Goal: Use online tool/utility: Utilize a website feature to perform a specific function

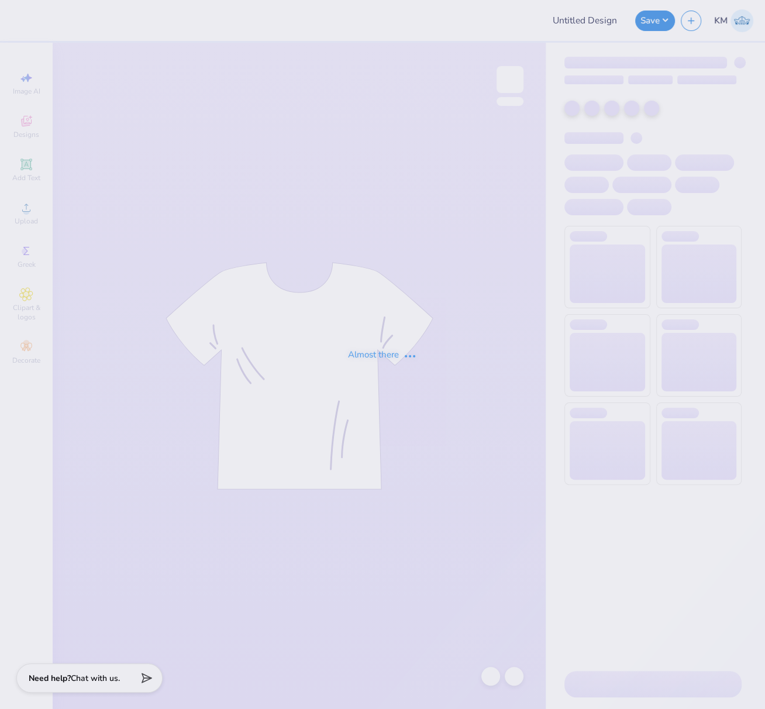
type input "FPS238885"
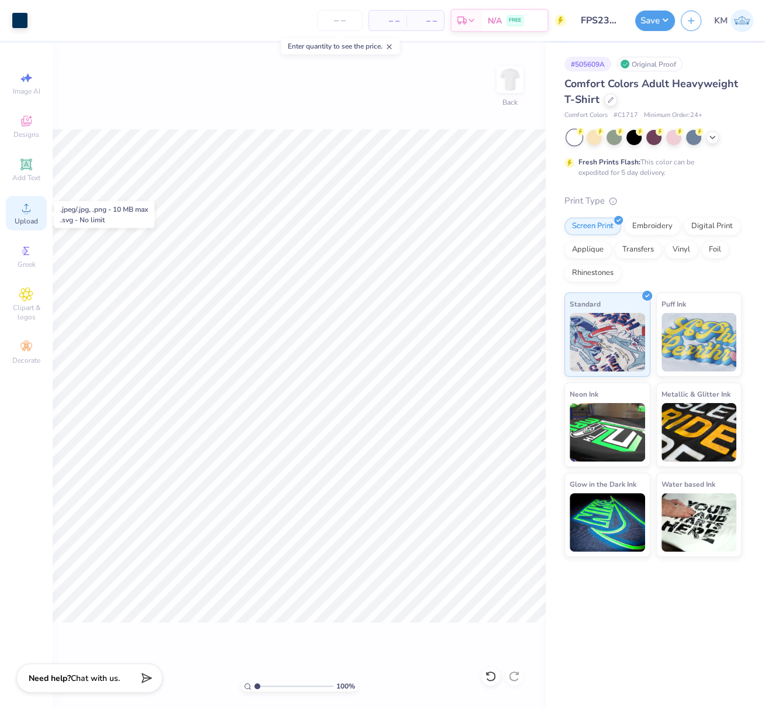
click at [26, 213] on circle at bounding box center [26, 211] width 6 height 6
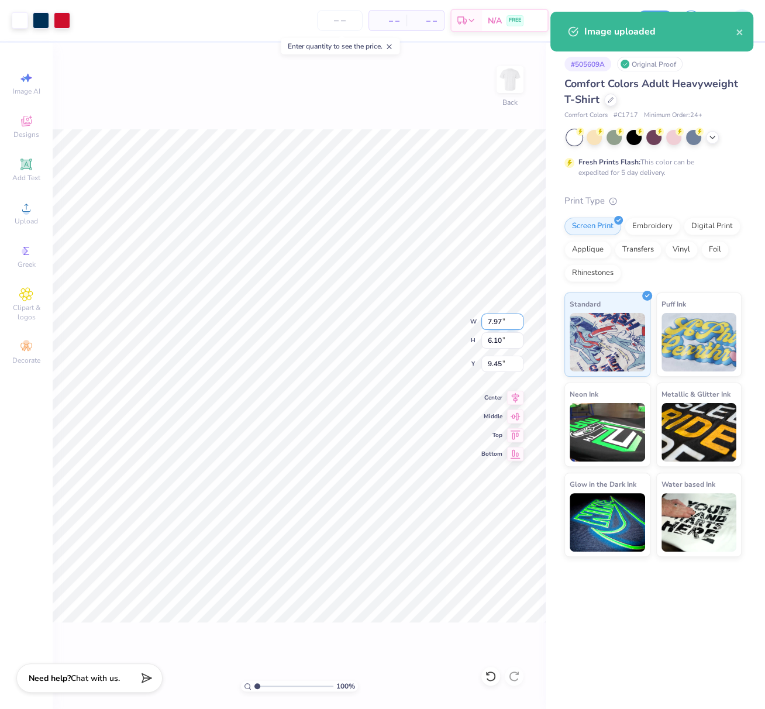
click at [480, 317] on div "100 % Back W 7.97 7.97 " H 6.10 6.10 " Y 9.45 9.45 " Center Middle Top Bottom" at bounding box center [299, 376] width 493 height 666
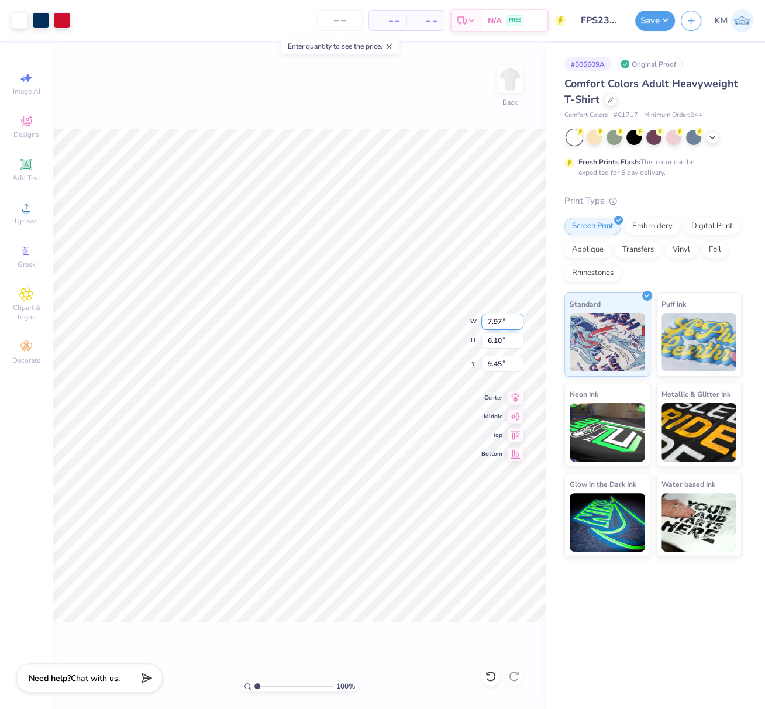
click at [474, 315] on div "100 % Back W 7.97 7.97 " H 6.10 6.10 " Y 9.45 9.45 " Center Middle Top Bottom" at bounding box center [299, 376] width 493 height 666
click at [477, 318] on div "100 % Back W 7.97 7.97 " H 6.10 6.10 " Y 9.45 9.45 " Center Middle Top Bottom" at bounding box center [299, 376] width 493 height 666
click at [475, 319] on div "100 % Back W 7.97 7.97 " H 6.10 6.10 " Y 9.45 9.45 " Center Middle Top Bottom" at bounding box center [299, 376] width 493 height 666
drag, startPoint x: 497, startPoint y: 319, endPoint x: 487, endPoint y: 319, distance: 9.4
click at [487, 319] on input "7.97" at bounding box center [502, 322] width 42 height 16
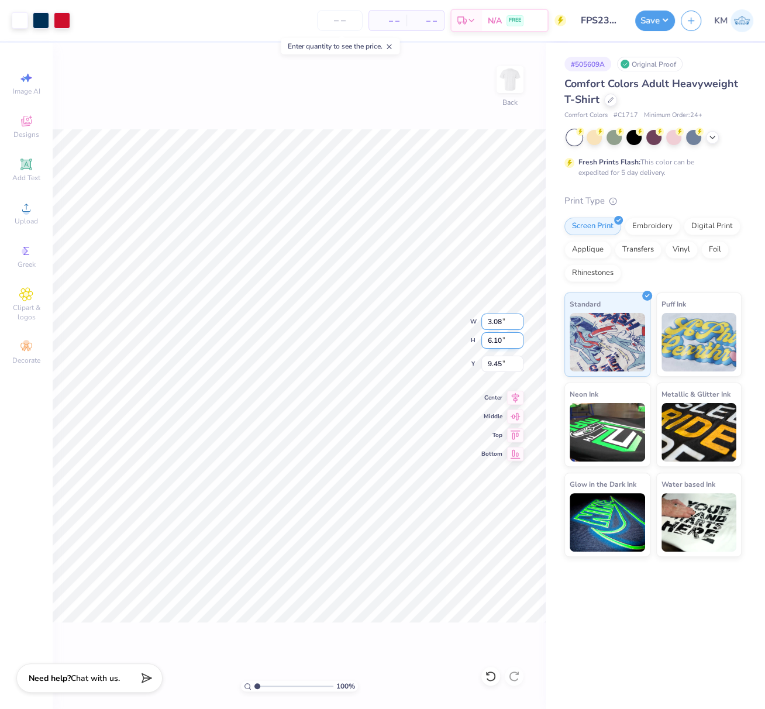
type input "3.08"
type input "2.36"
click at [521, 400] on icon at bounding box center [515, 398] width 16 height 14
type input "4.97"
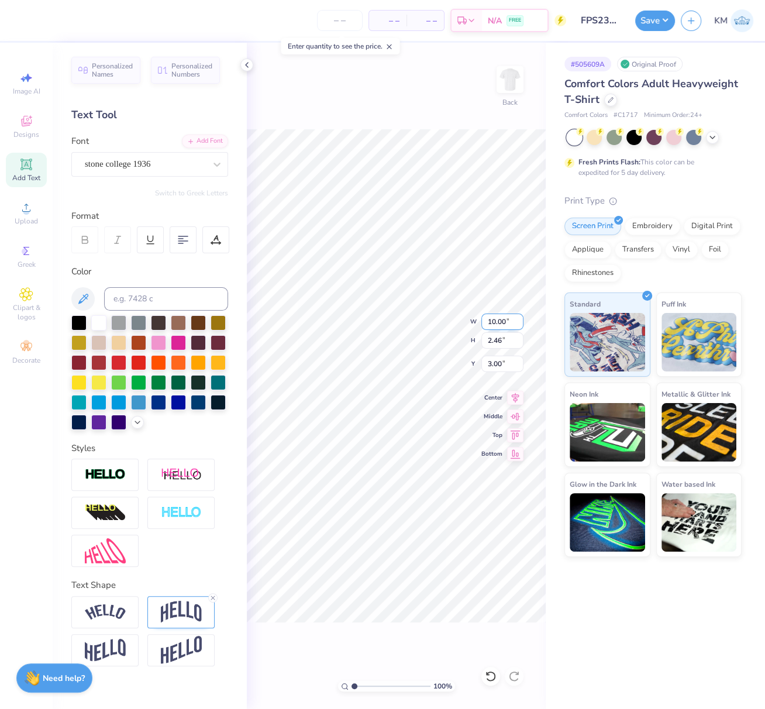
drag, startPoint x: 488, startPoint y: 320, endPoint x: 508, endPoint y: 328, distance: 21.3
click at [507, 321] on input "10.00" at bounding box center [502, 322] width 42 height 16
type input "9.50"
type input "2.34"
type input "3.06"
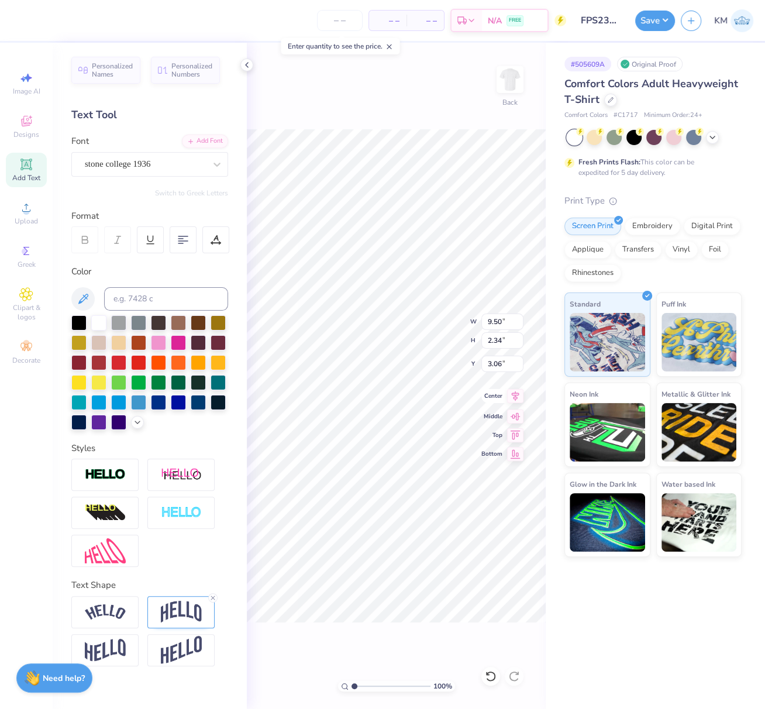
click at [515, 398] on icon at bounding box center [516, 396] width 8 height 10
click at [516, 398] on icon at bounding box center [516, 396] width 8 height 10
click at [518, 394] on icon at bounding box center [516, 396] width 8 height 10
drag, startPoint x: 509, startPoint y: 365, endPoint x: 487, endPoint y: 361, distance: 22.6
click at [487, 361] on input "3.06" at bounding box center [502, 364] width 42 height 16
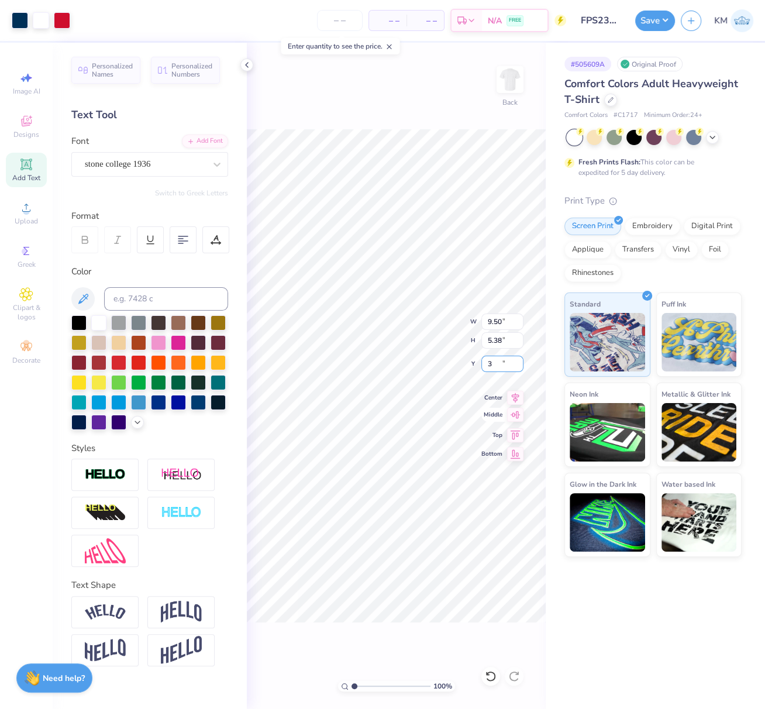
type input "3.00"
click at [517, 396] on icon at bounding box center [515, 396] width 16 height 14
click at [518, 399] on icon at bounding box center [515, 396] width 16 height 14
click at [650, 22] on button "Save" at bounding box center [655, 19] width 40 height 20
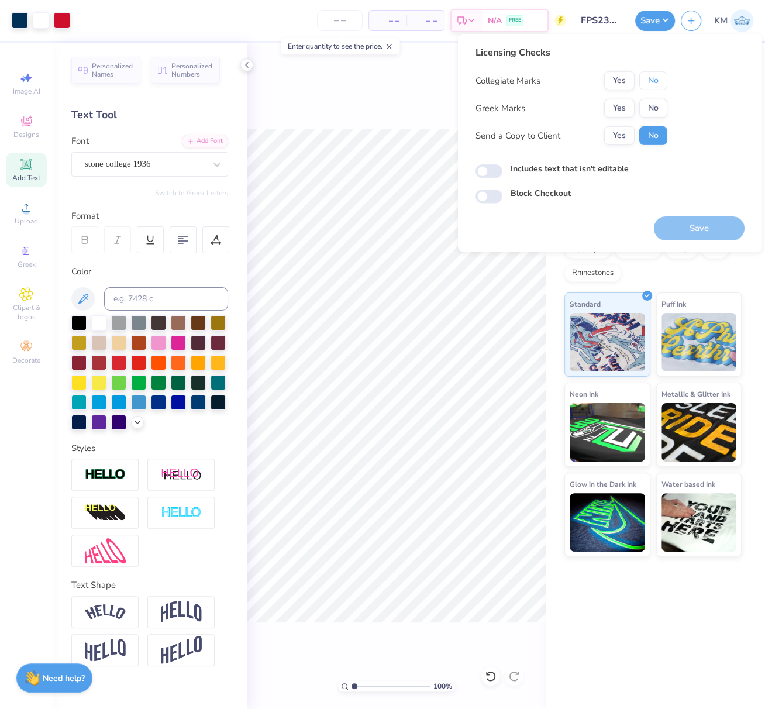
drag, startPoint x: 656, startPoint y: 81, endPoint x: 653, endPoint y: 95, distance: 14.9
click at [655, 80] on button "No" at bounding box center [653, 80] width 28 height 19
click at [654, 103] on button "No" at bounding box center [653, 108] width 28 height 19
click at [681, 225] on button "Save" at bounding box center [699, 228] width 91 height 24
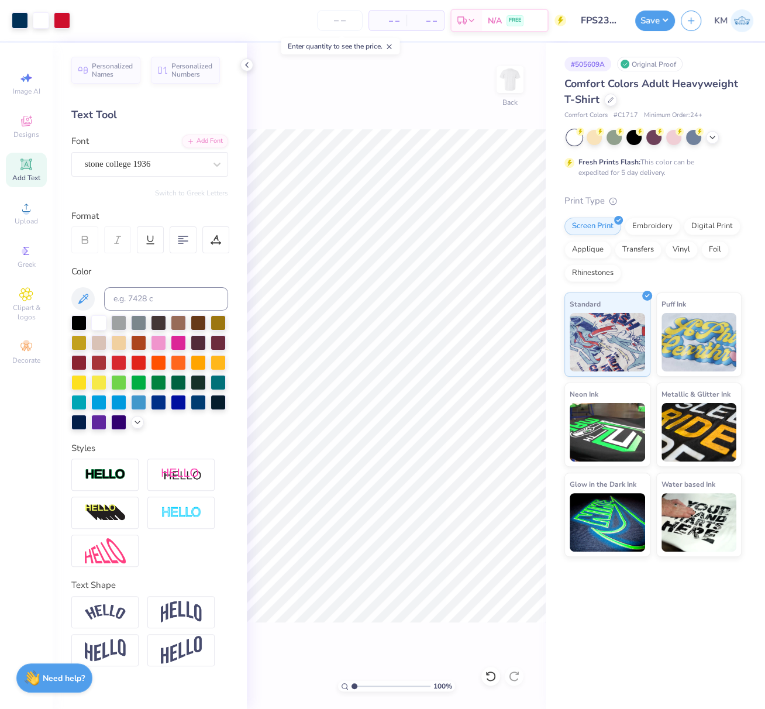
drag, startPoint x: 354, startPoint y: 684, endPoint x: 375, endPoint y: 686, distance: 21.1
click at [376, 686] on input "range" at bounding box center [391, 686] width 79 height 11
click at [373, 686] on input "range" at bounding box center [391, 686] width 79 height 11
drag, startPoint x: 379, startPoint y: 685, endPoint x: 378, endPoint y: 671, distance: 14.1
type input "4.22"
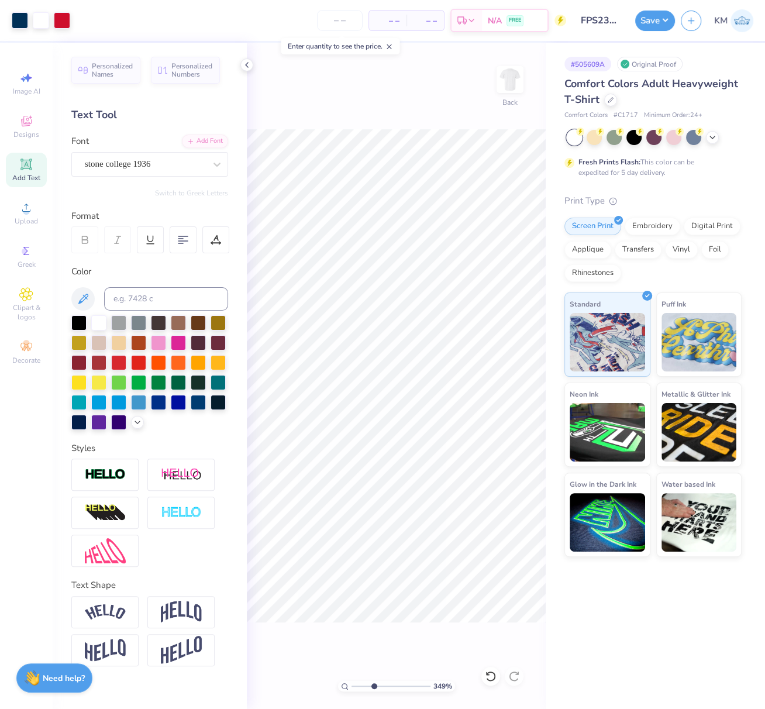
click at [379, 684] on input "range" at bounding box center [391, 686] width 79 height 11
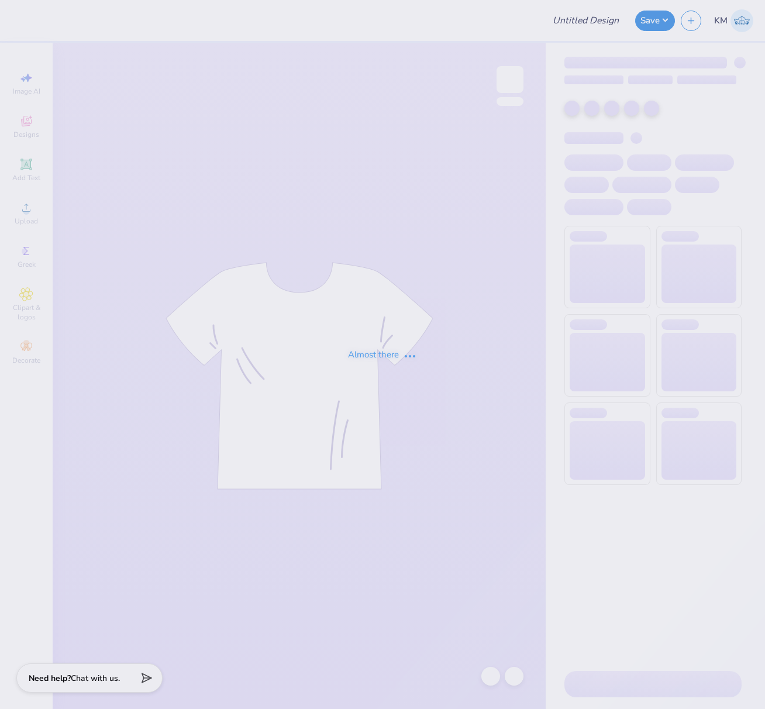
type input "FPS239264"
type input "FPS238887"
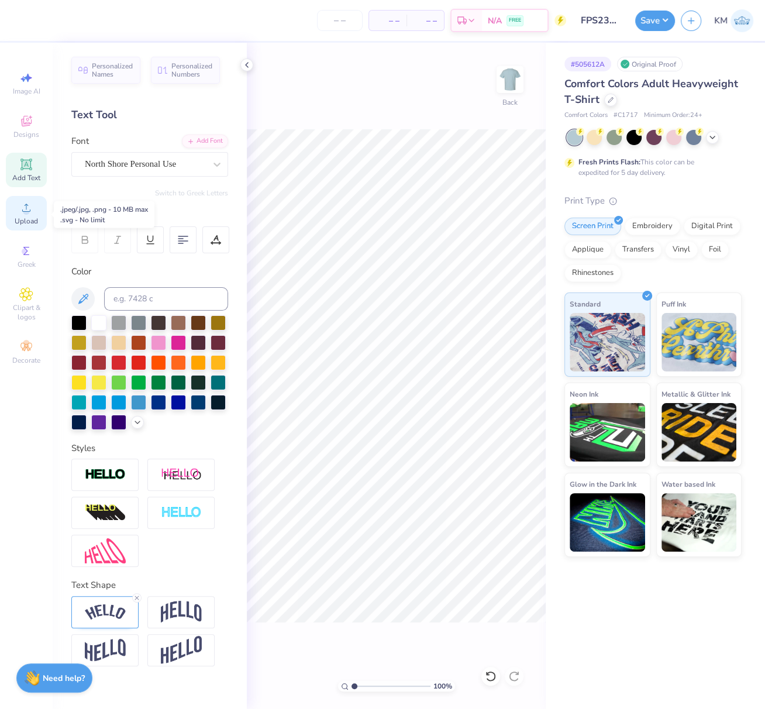
click at [30, 208] on icon at bounding box center [26, 208] width 14 height 14
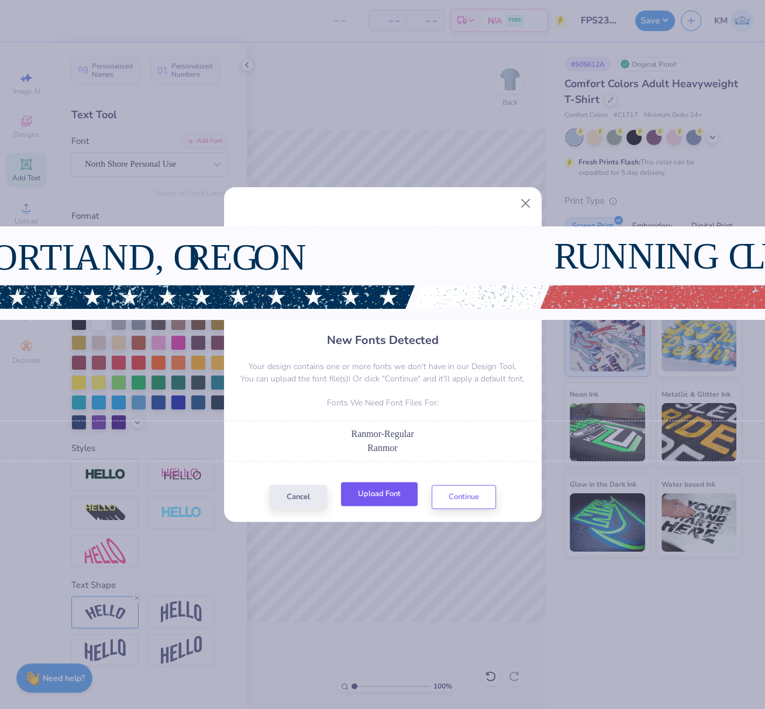
click at [378, 498] on button "Upload Font" at bounding box center [379, 494] width 77 height 24
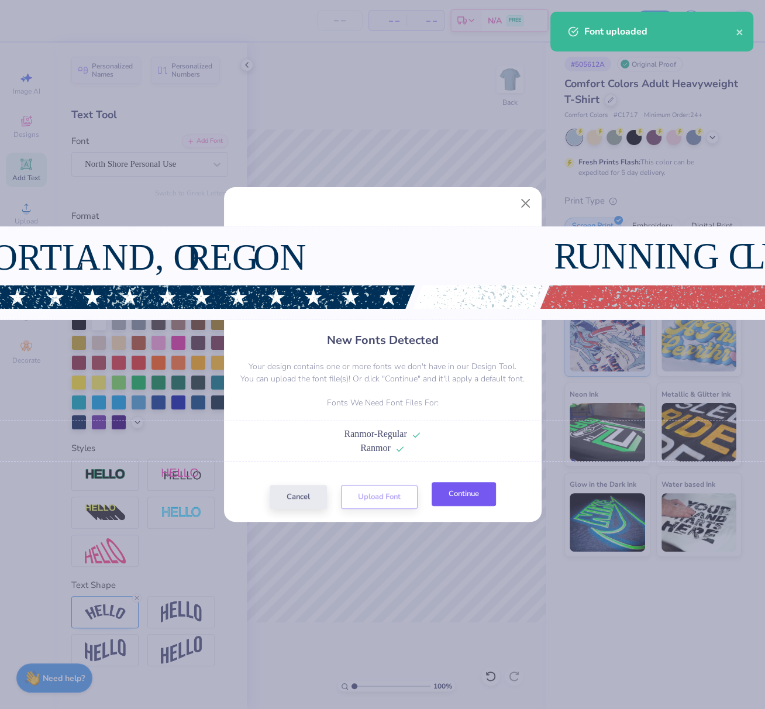
click at [455, 493] on button "Continue" at bounding box center [464, 494] width 64 height 24
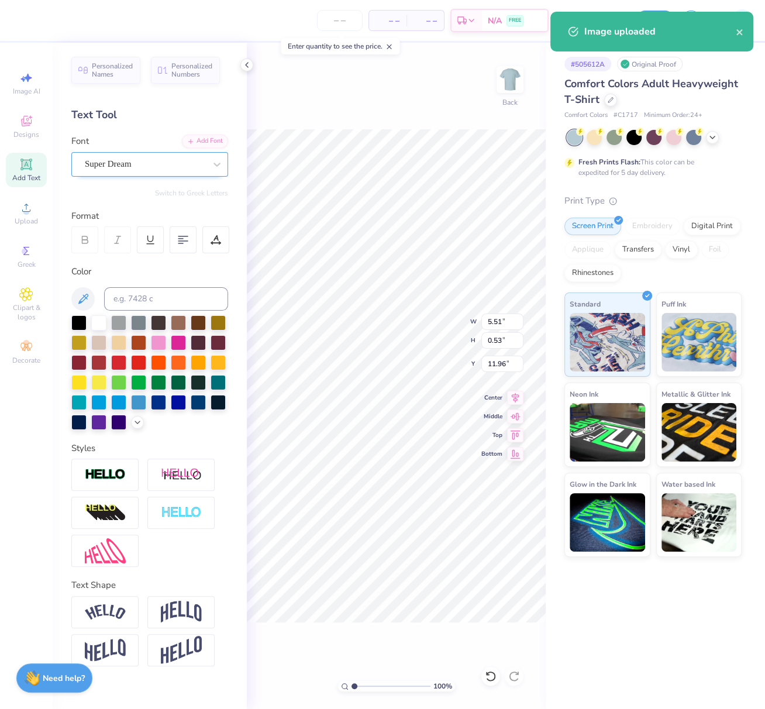
click at [155, 163] on div "Super Dream" at bounding box center [145, 164] width 123 height 18
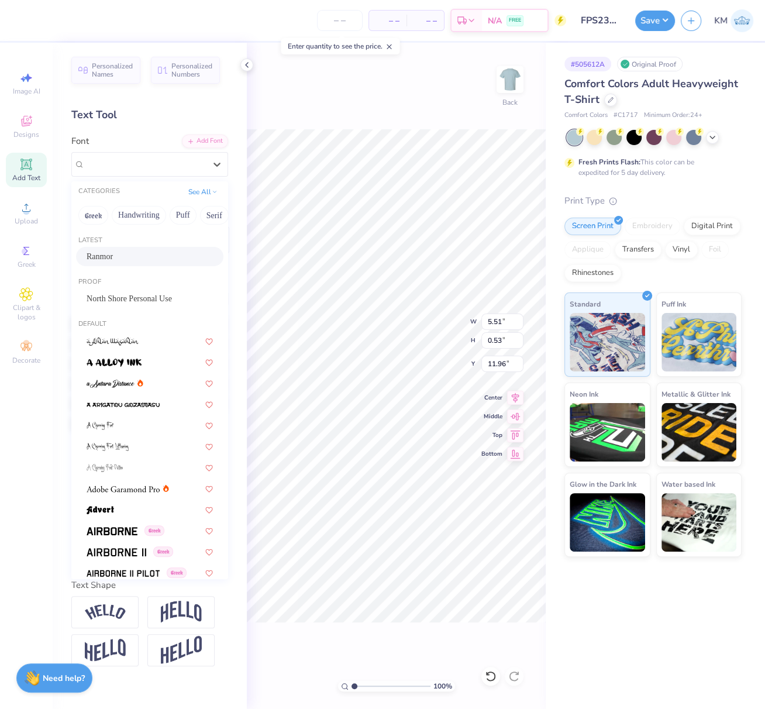
click at [113, 254] on span "Ranmor" at bounding box center [100, 256] width 26 height 12
type input "5.49"
type input "0.51"
type input "11.98"
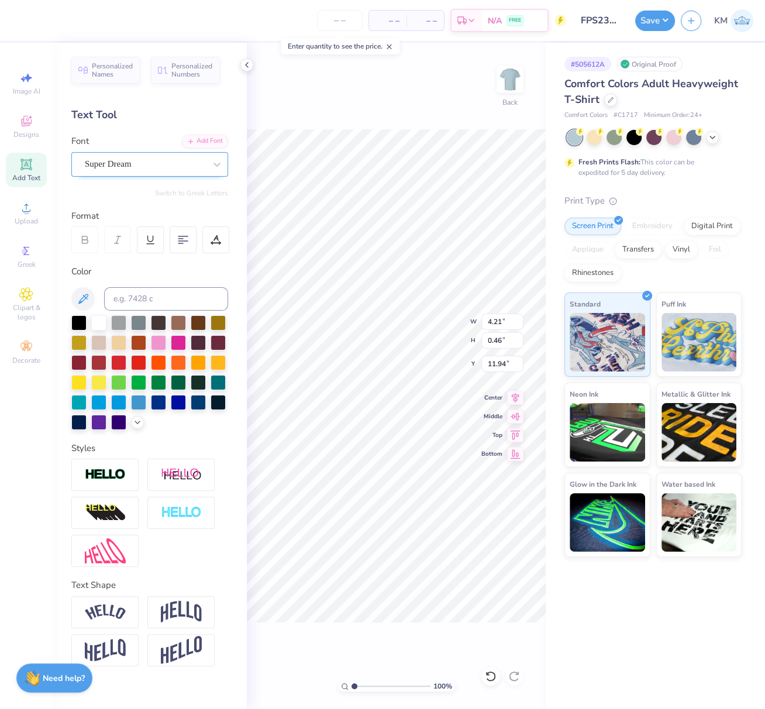
click at [164, 161] on div "Super Dream" at bounding box center [145, 164] width 123 height 18
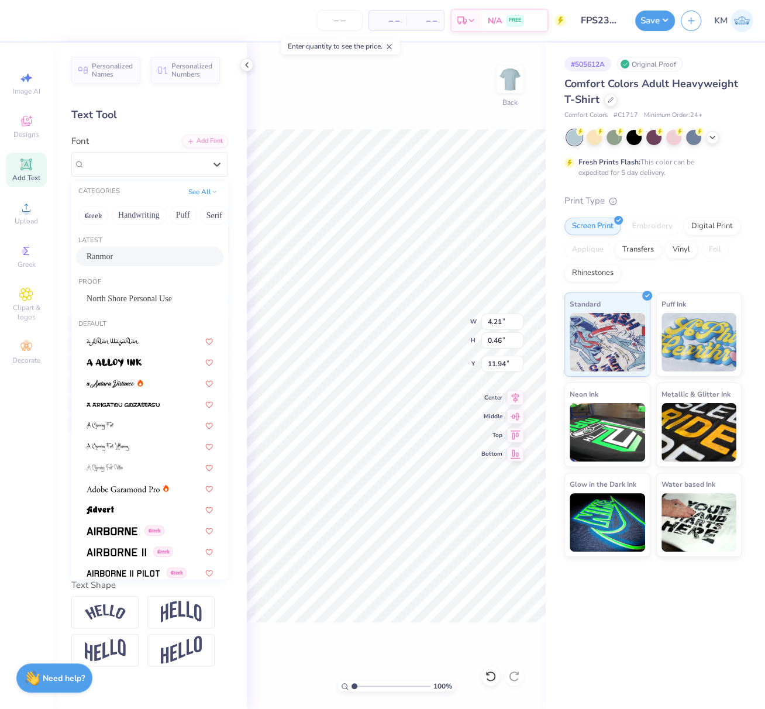
click at [122, 257] on div "Ranmor" at bounding box center [150, 256] width 126 height 12
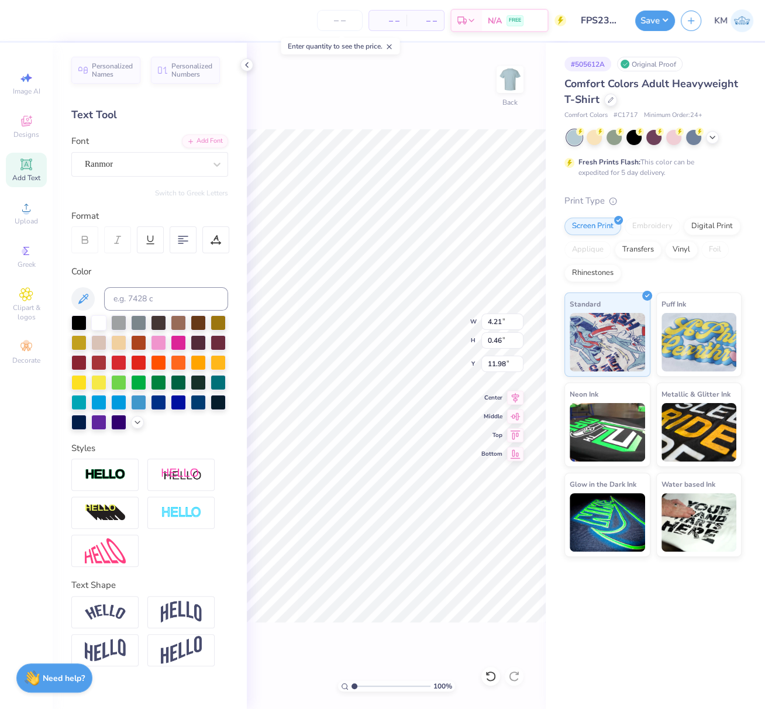
type input "11.98"
drag, startPoint x: 491, startPoint y: 322, endPoint x: 508, endPoint y: 328, distance: 17.6
click at [507, 325] on input "14.17" at bounding box center [502, 322] width 42 height 16
type input "12.50"
type input "0.95"
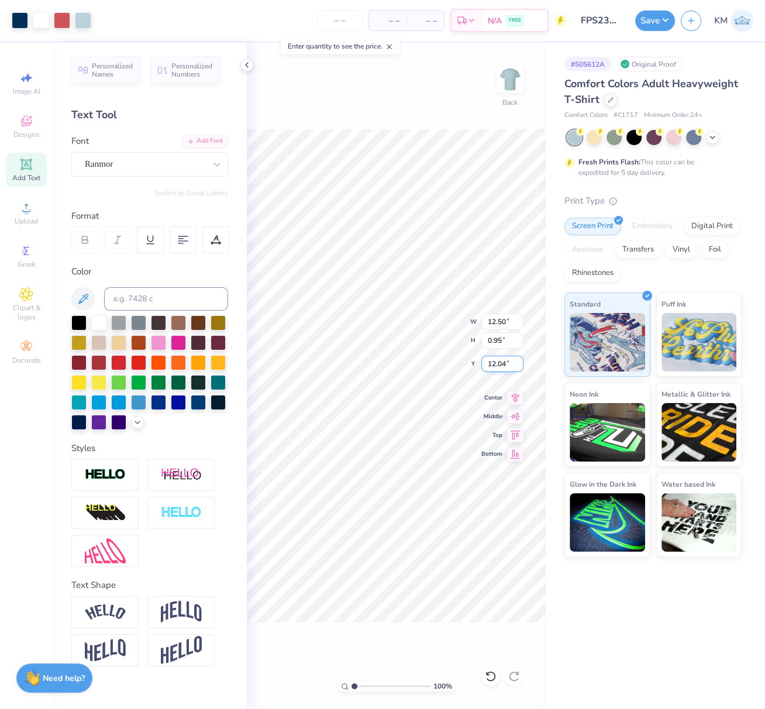
drag, startPoint x: 489, startPoint y: 363, endPoint x: 509, endPoint y: 365, distance: 20.0
click at [508, 365] on input "12.04" at bounding box center [502, 364] width 42 height 16
type input "3.00"
click at [515, 397] on icon at bounding box center [515, 396] width 16 height 14
click at [135, 302] on input at bounding box center [166, 298] width 124 height 23
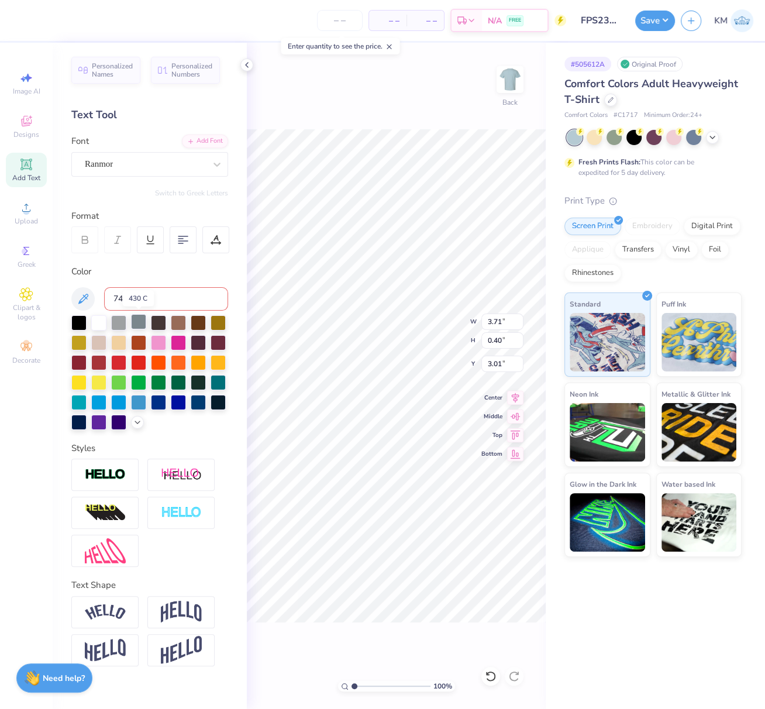
type input "7418"
drag, startPoint x: 357, startPoint y: 684, endPoint x: 366, endPoint y: 686, distance: 9.1
click at [365, 686] on input "range" at bounding box center [391, 686] width 79 height 11
click at [369, 686] on input "range" at bounding box center [391, 686] width 79 height 11
click at [348, 686] on div "297 %" at bounding box center [396, 686] width 117 height 11
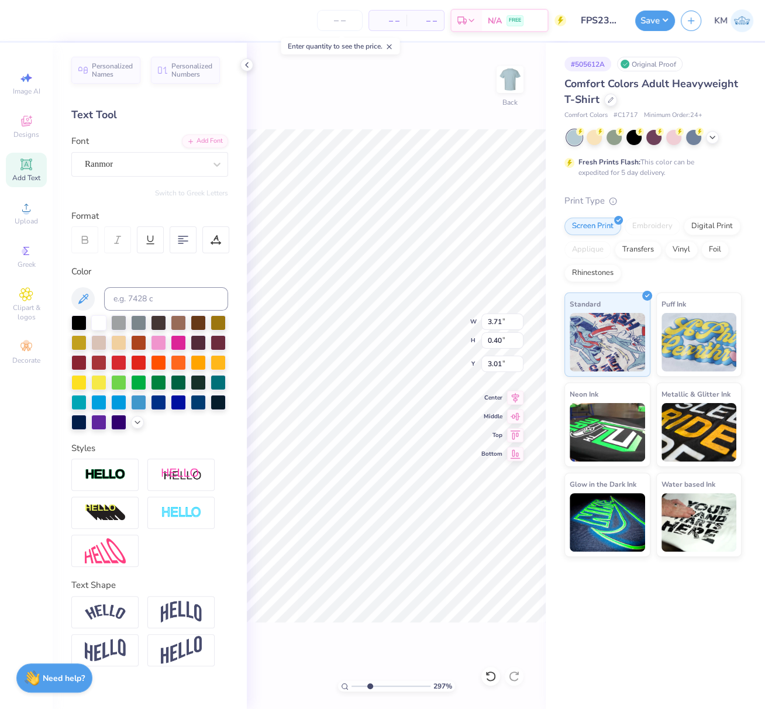
click at [347, 686] on div "297 %" at bounding box center [396, 686] width 117 height 11
type input "1"
drag, startPoint x: 340, startPoint y: 685, endPoint x: 301, endPoint y: 679, distance: 40.3
click at [305, 680] on div "100 % Back" at bounding box center [396, 376] width 299 height 666
drag, startPoint x: 347, startPoint y: 682, endPoint x: 305, endPoint y: 663, distance: 45.8
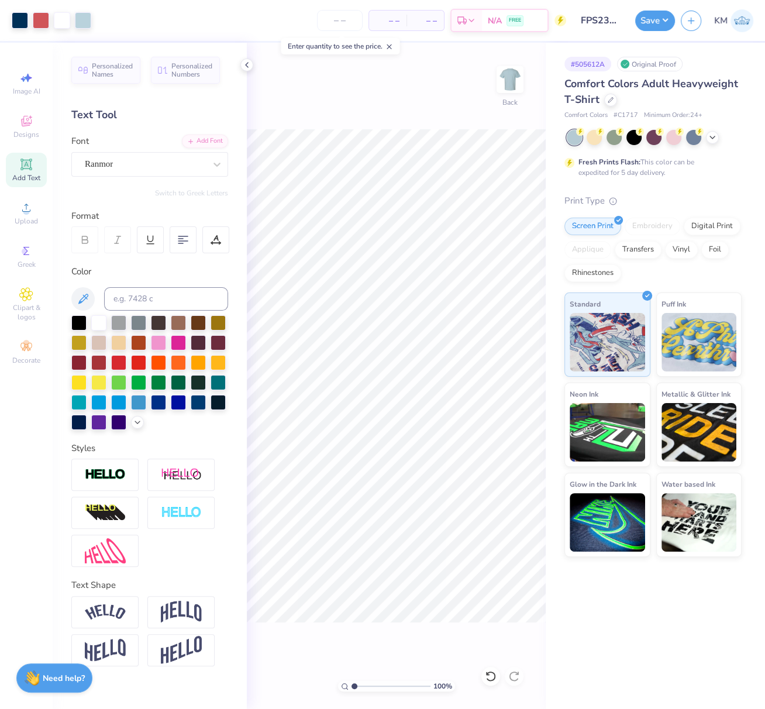
click at [352, 681] on input "range" at bounding box center [391, 686] width 79 height 11
click at [125, 295] on input at bounding box center [166, 298] width 124 height 23
type input "540"
click at [133, 295] on input at bounding box center [166, 298] width 124 height 23
type input "7418"
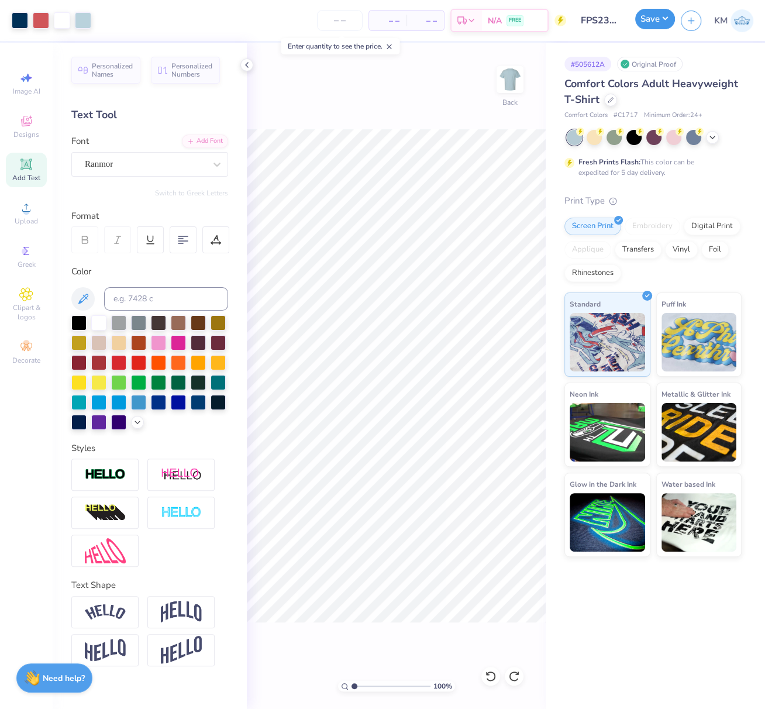
click at [665, 17] on button "Save" at bounding box center [655, 19] width 40 height 20
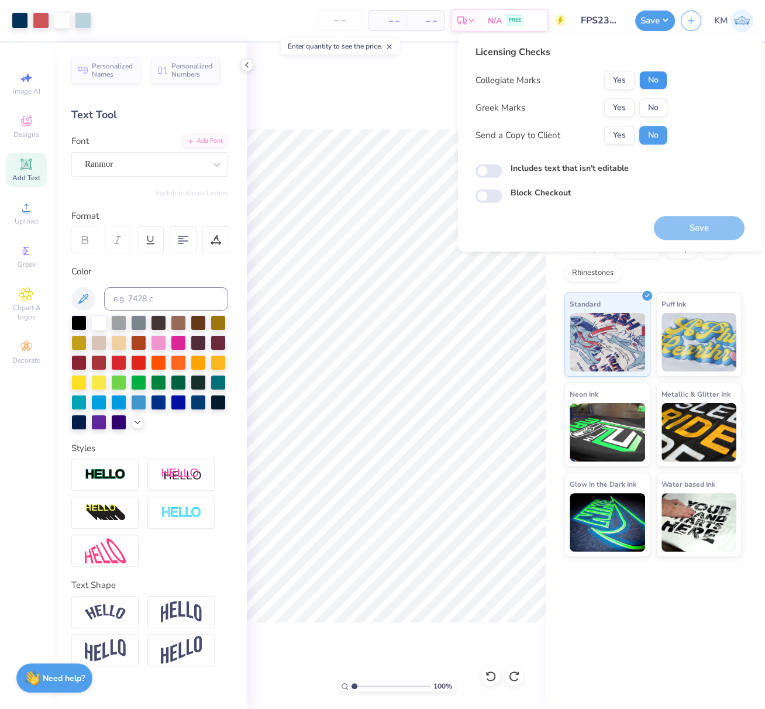
click at [654, 77] on button "No" at bounding box center [653, 80] width 28 height 19
click at [655, 108] on button "No" at bounding box center [653, 107] width 28 height 19
drag, startPoint x: 697, startPoint y: 230, endPoint x: 429, endPoint y: 1, distance: 352.7
click at [697, 230] on button "Save" at bounding box center [699, 228] width 91 height 24
